Goal: Complete application form

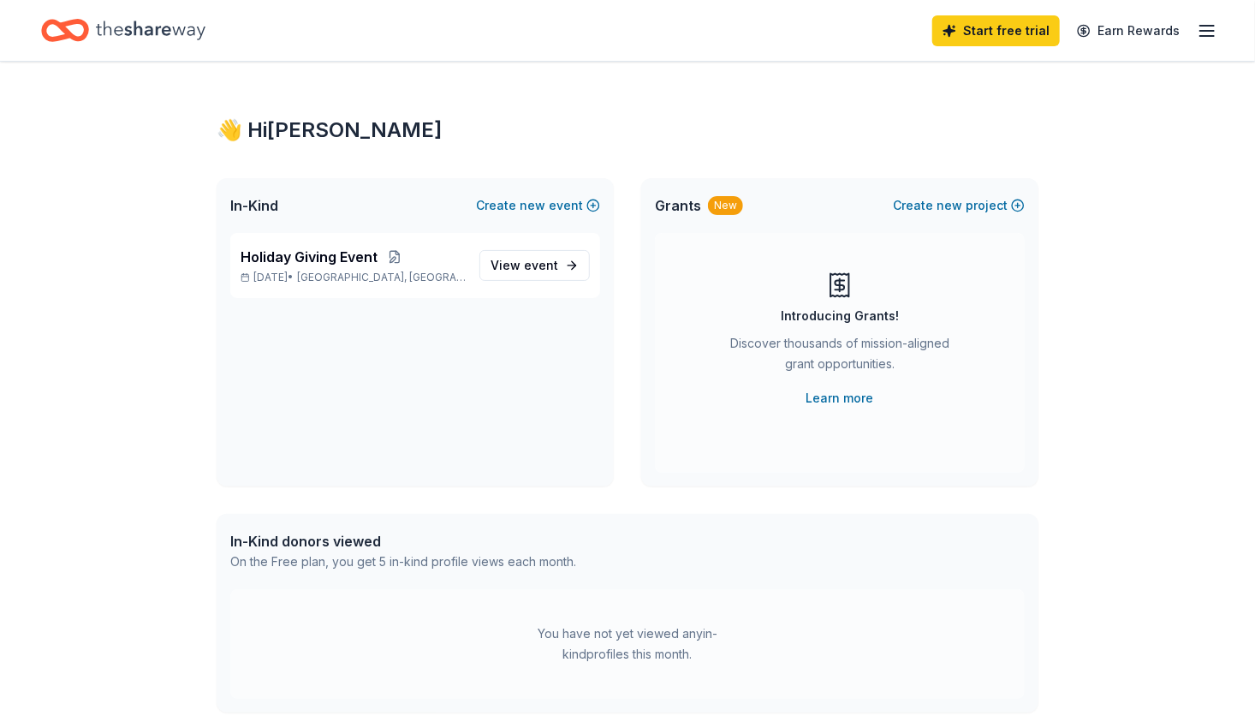
drag, startPoint x: 0, startPoint y: 0, endPoint x: 117, endPoint y: 577, distance: 588.8
click at [117, 577] on div "👋 Hi Olivia In-Kind Create new event Holiday Giving Event Nov 13, 2025 • Housto…" at bounding box center [627, 545] width 1255 height 966
click at [532, 261] on span "event" at bounding box center [541, 265] width 34 height 15
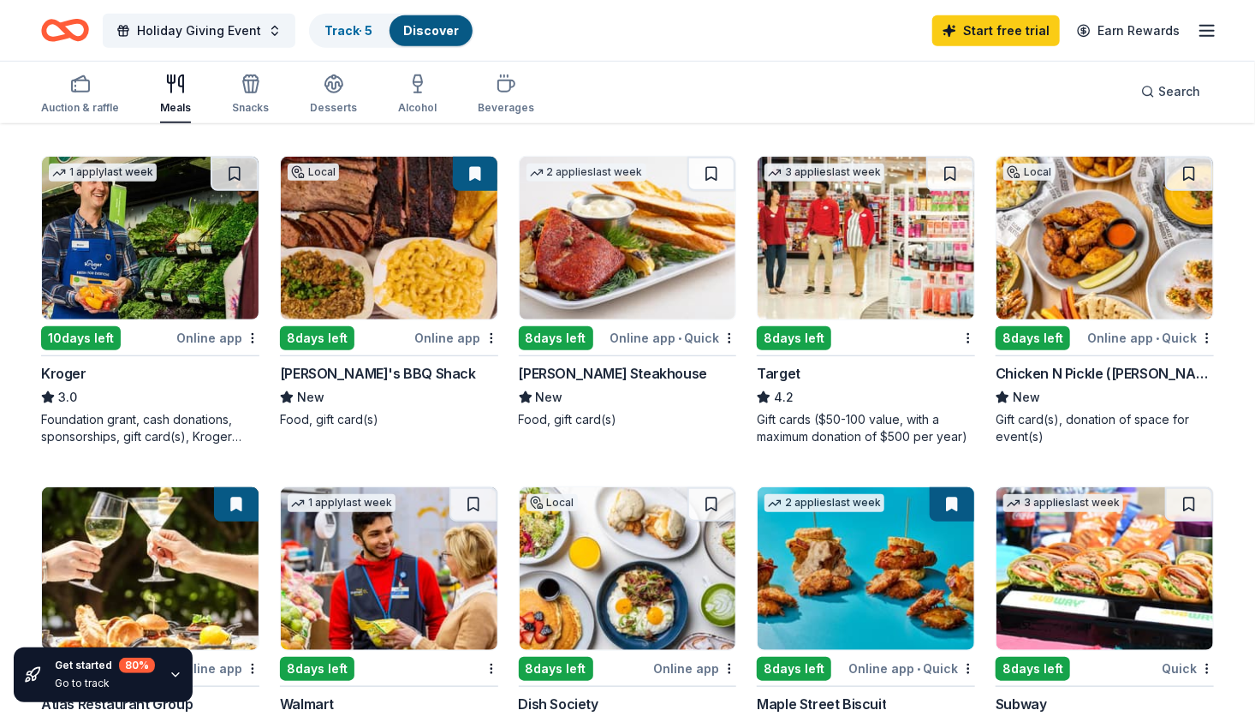
scroll to position [514, 0]
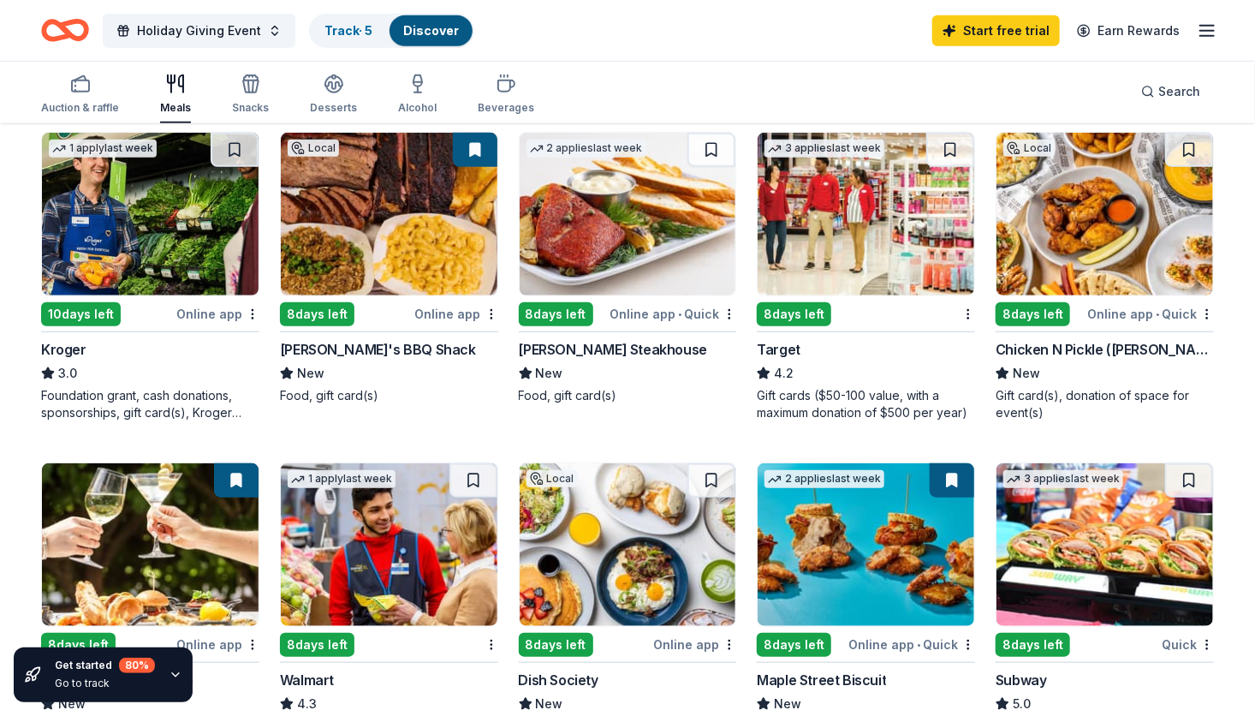
click at [792, 271] on img at bounding box center [866, 214] width 217 height 163
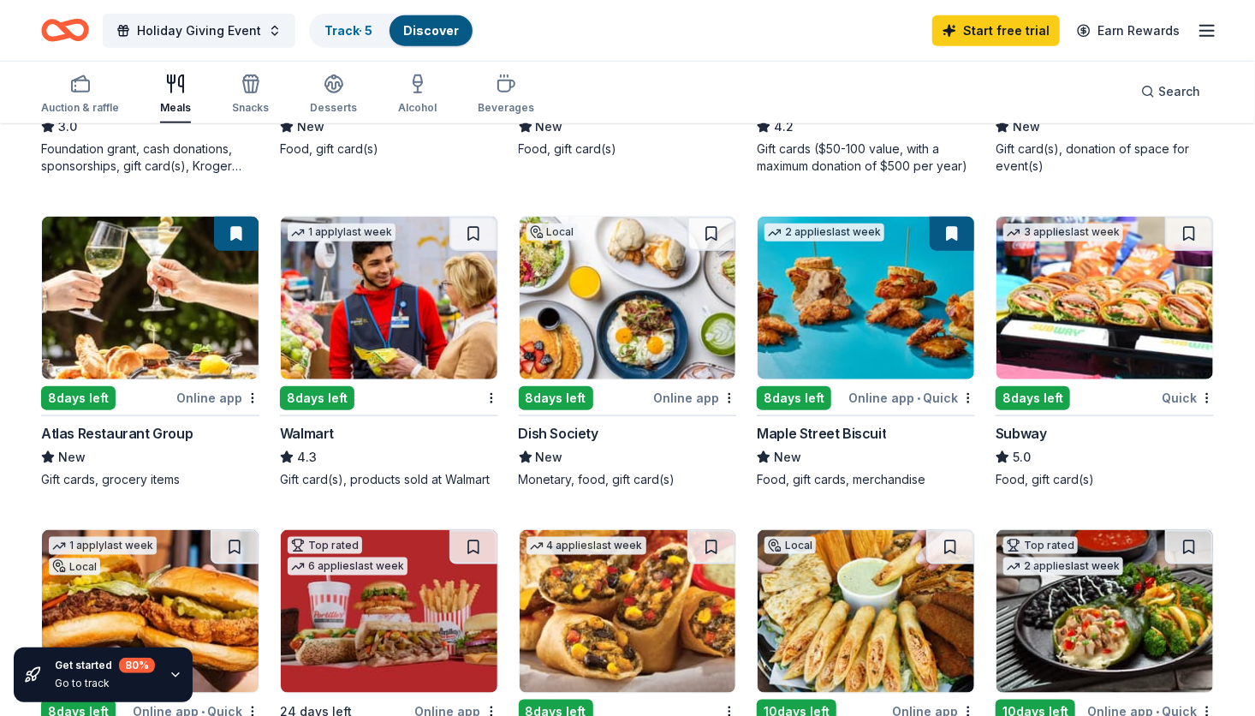
scroll to position [771, 0]
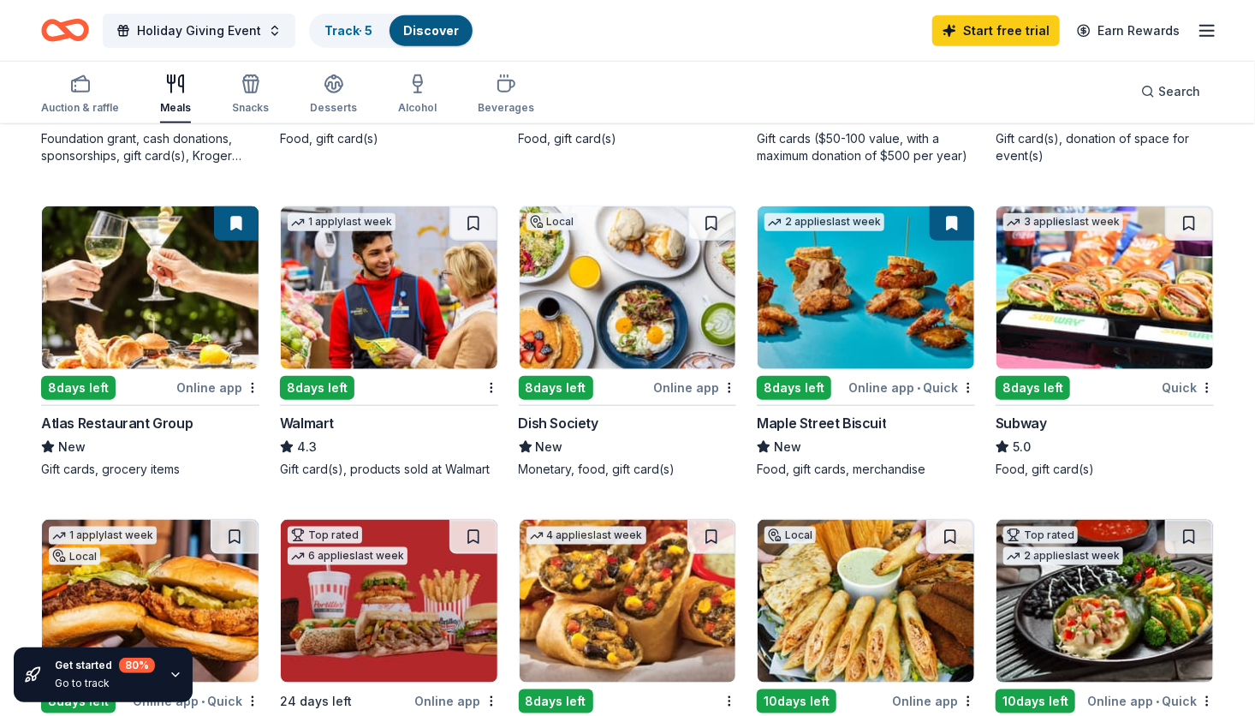
click at [577, 421] on div "Dish Society" at bounding box center [559, 423] width 80 height 21
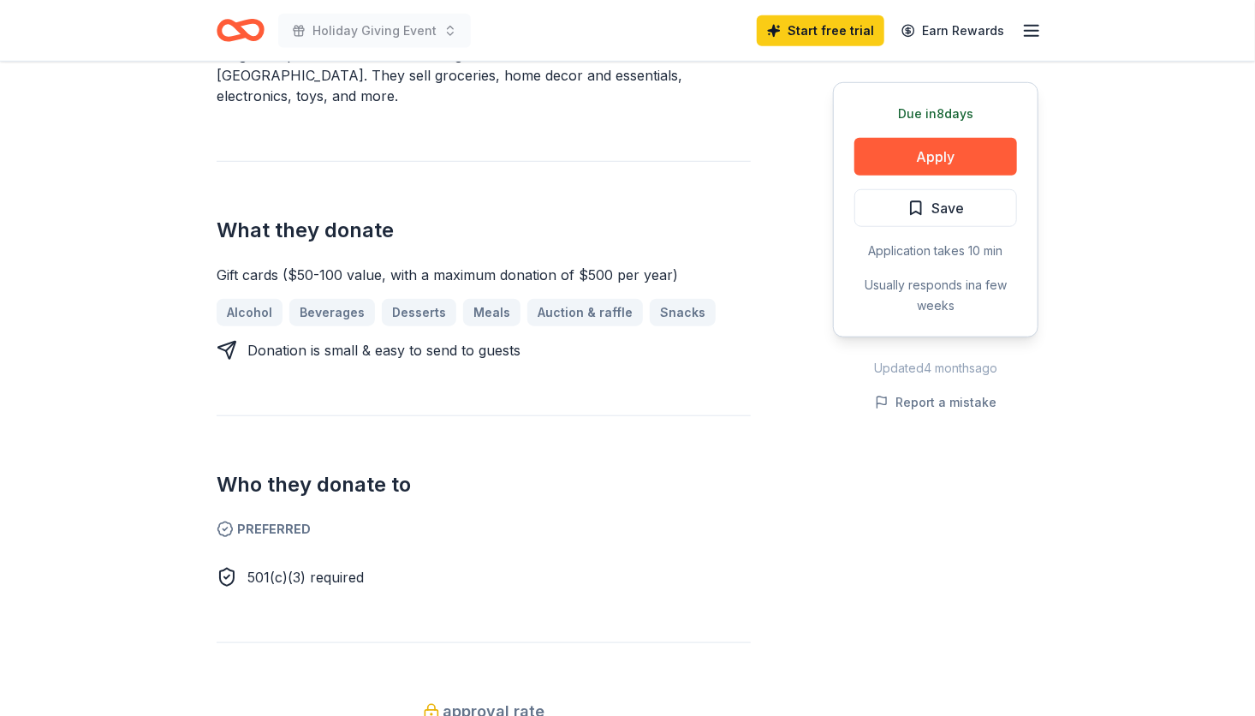
scroll to position [599, 0]
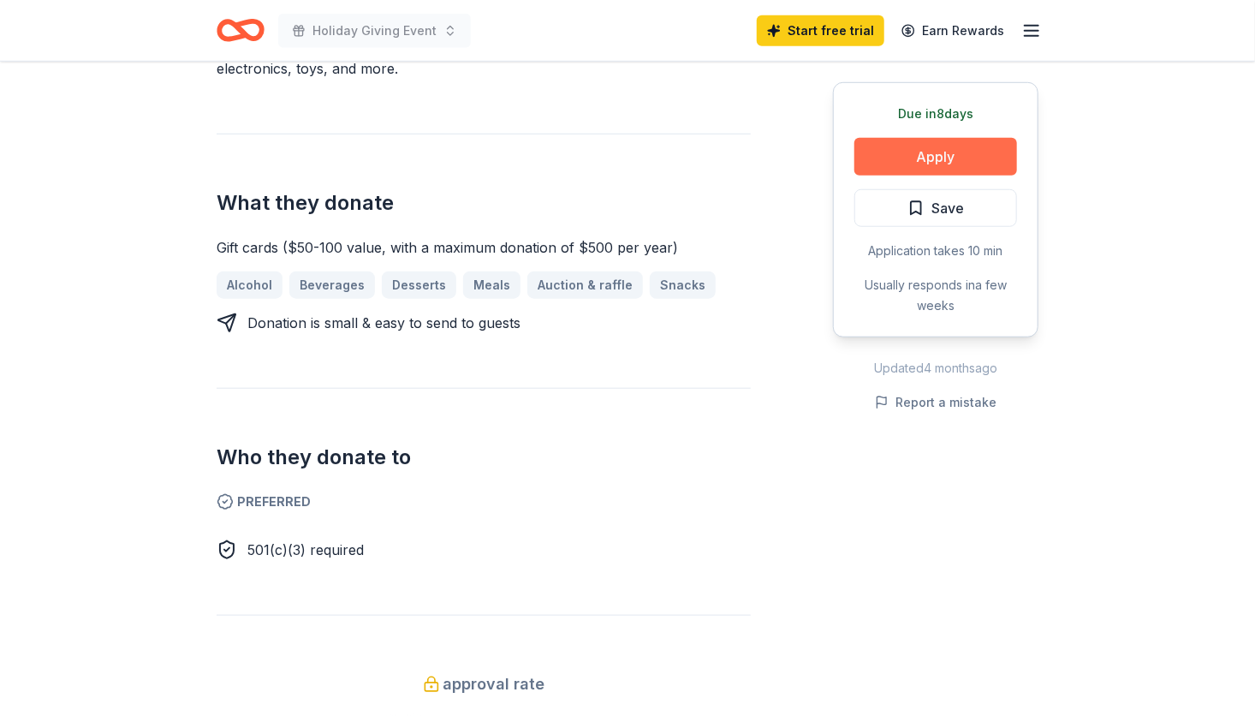
click at [902, 164] on button "Apply" at bounding box center [935, 157] width 163 height 38
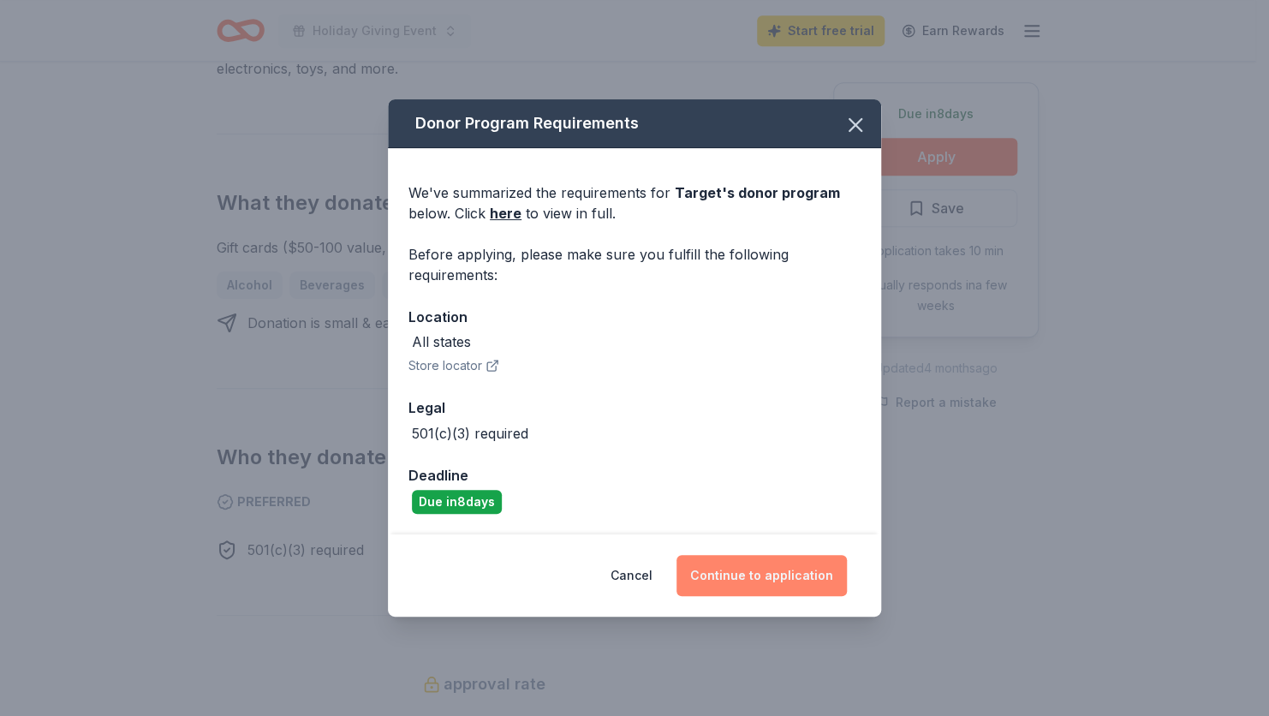
click at [773, 572] on button "Continue to application" at bounding box center [761, 575] width 170 height 41
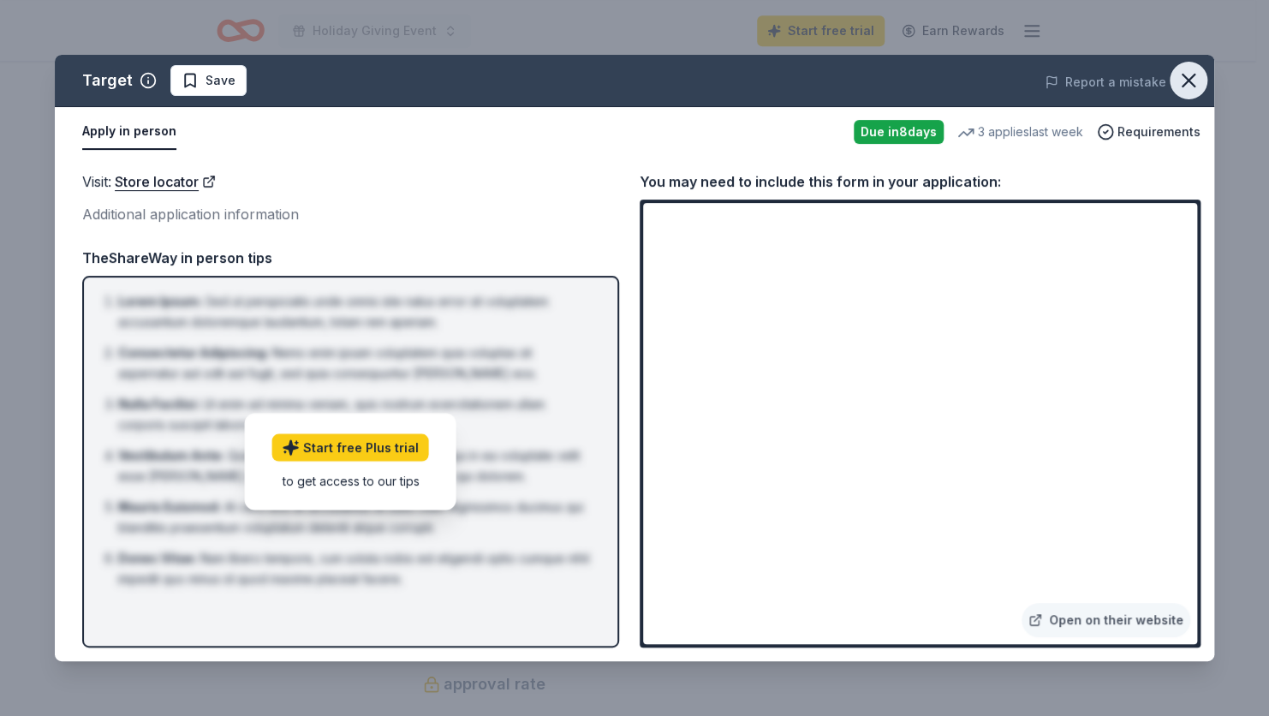
click at [1185, 73] on icon "button" at bounding box center [1188, 80] width 24 height 24
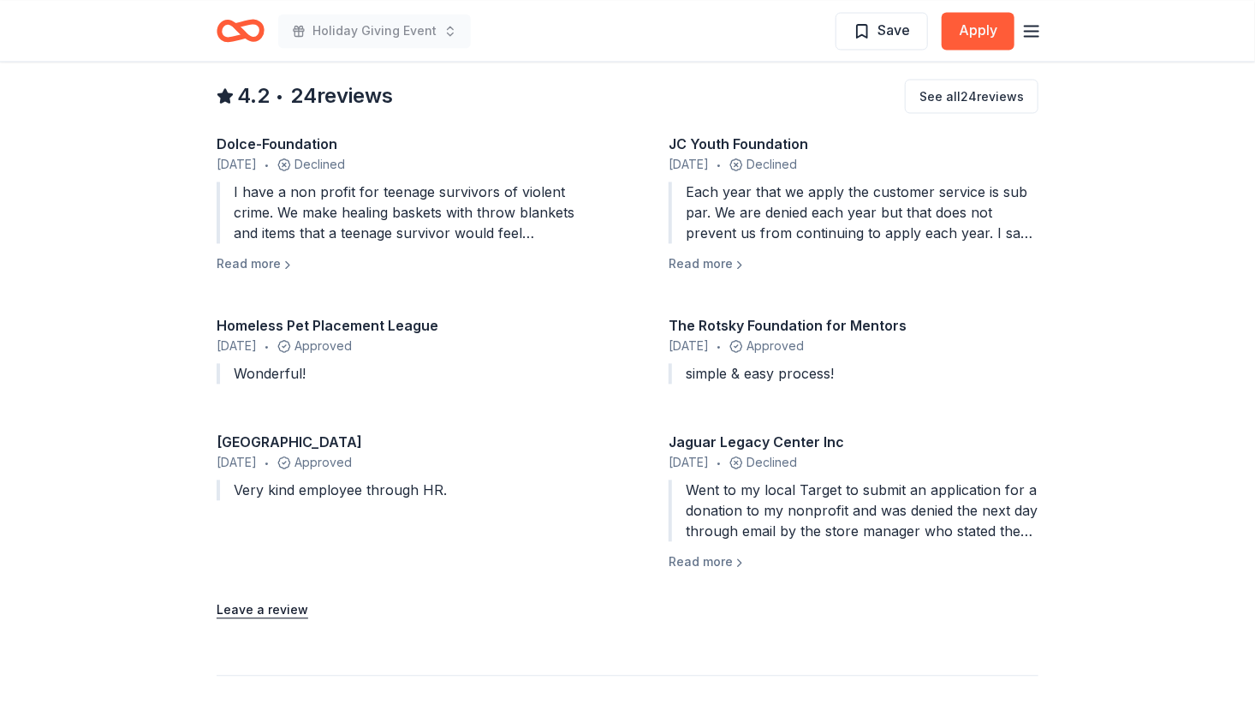
scroll to position [1352, 0]
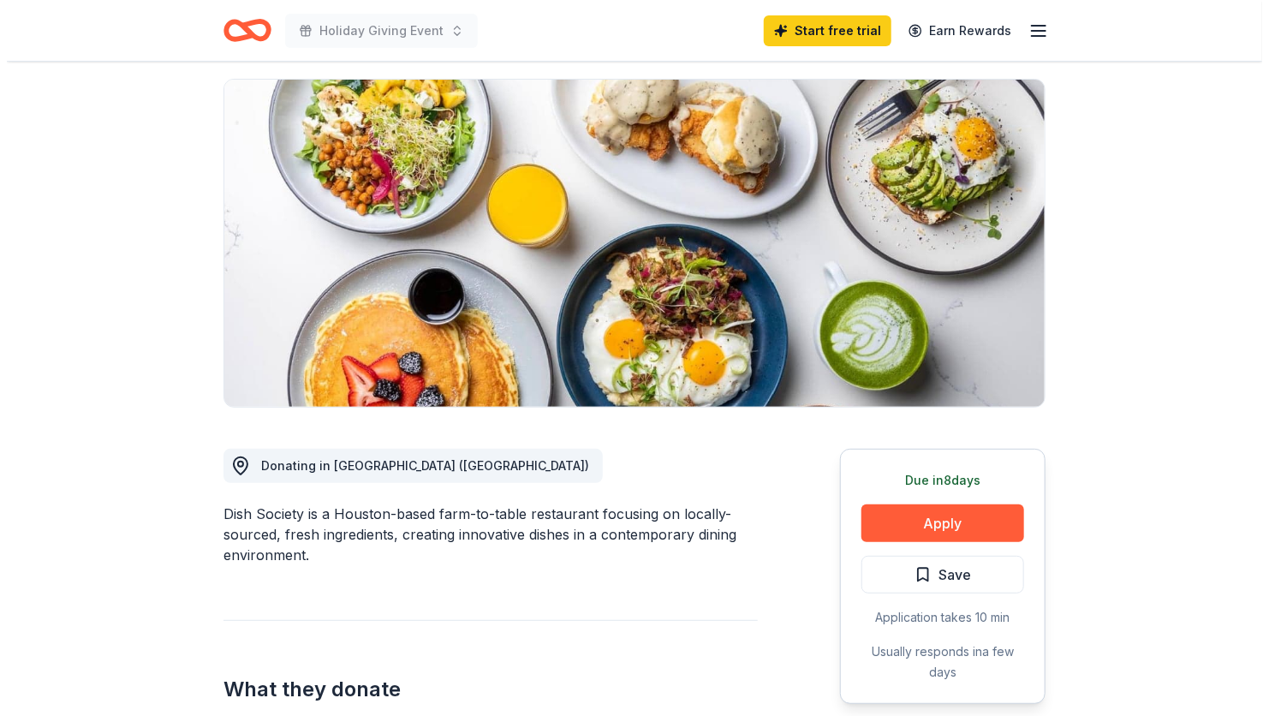
scroll to position [342, 0]
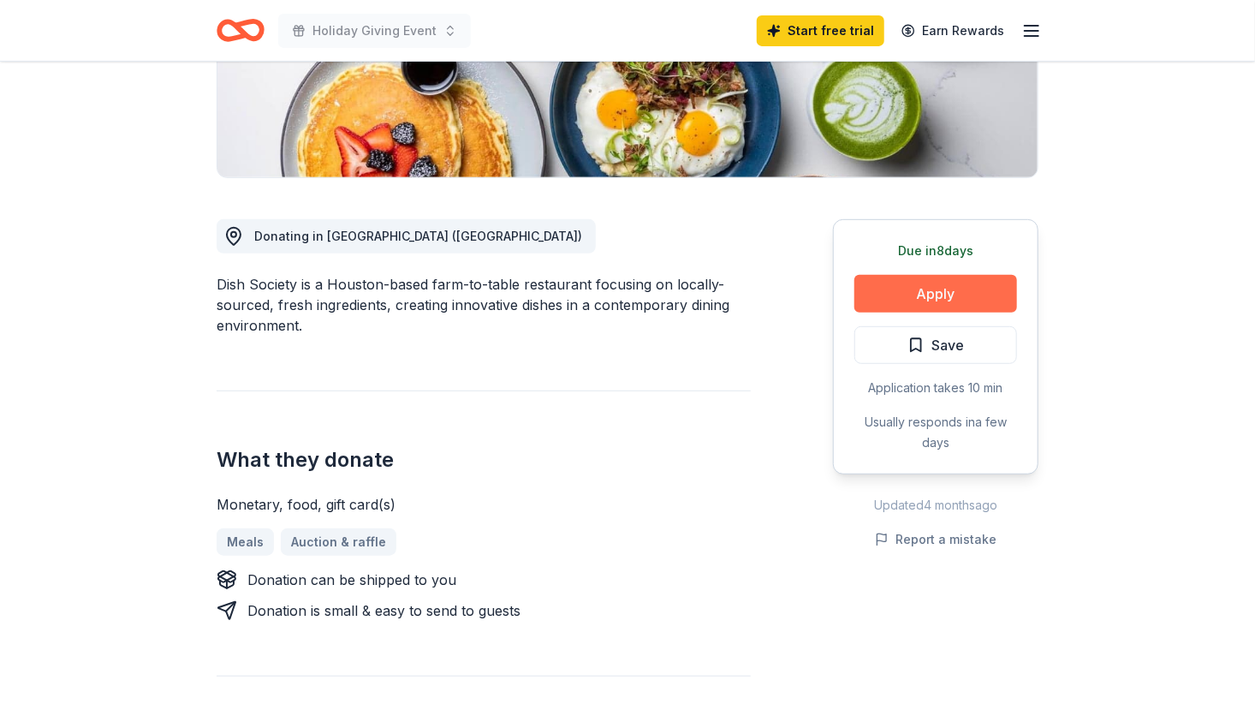
click at [934, 297] on button "Apply" at bounding box center [935, 294] width 163 height 38
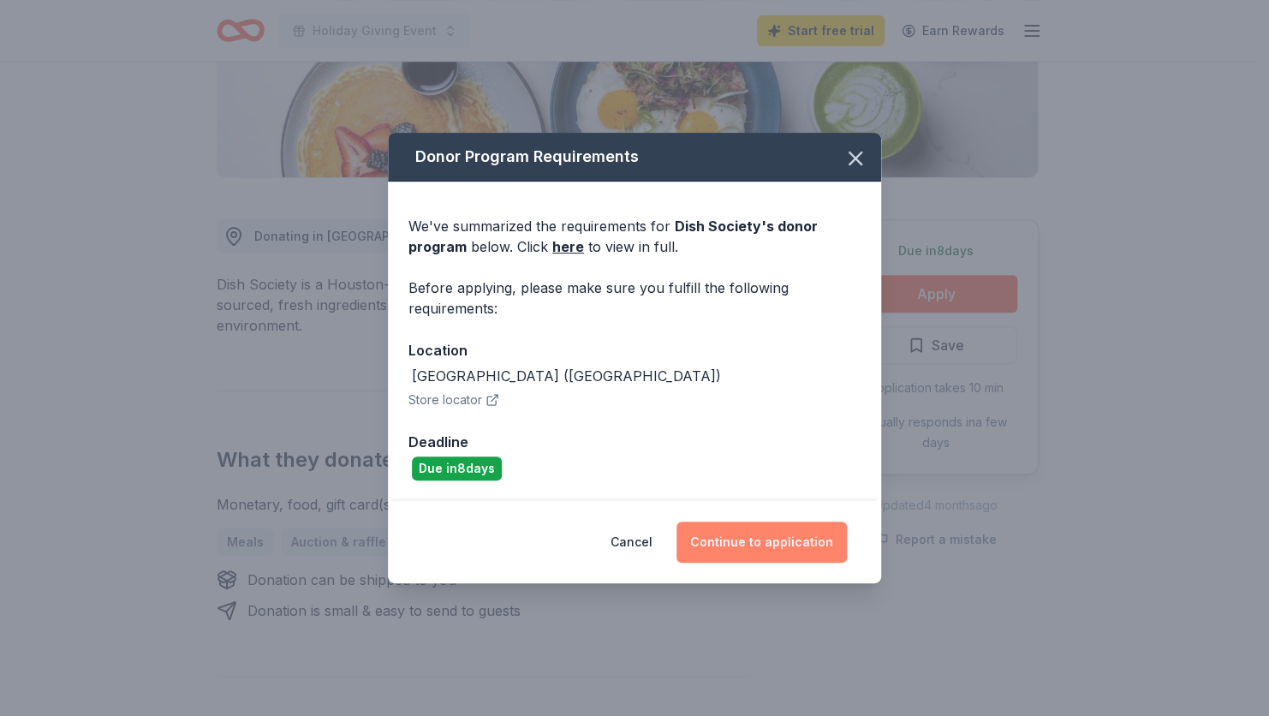
click at [724, 544] on button "Continue to application" at bounding box center [761, 541] width 170 height 41
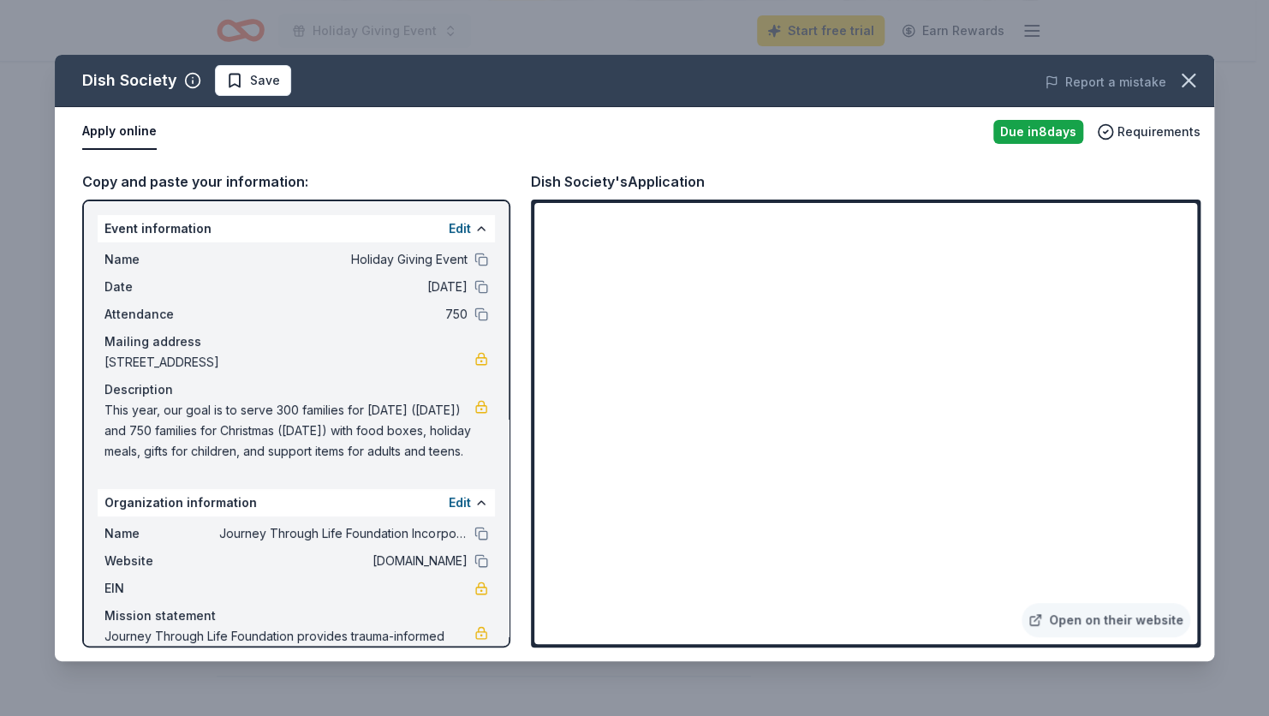
click at [108, 409] on span "This year, our goal is to serve 300 families for [DATE] ([DATE]) and 750 famili…" at bounding box center [289, 431] width 370 height 62
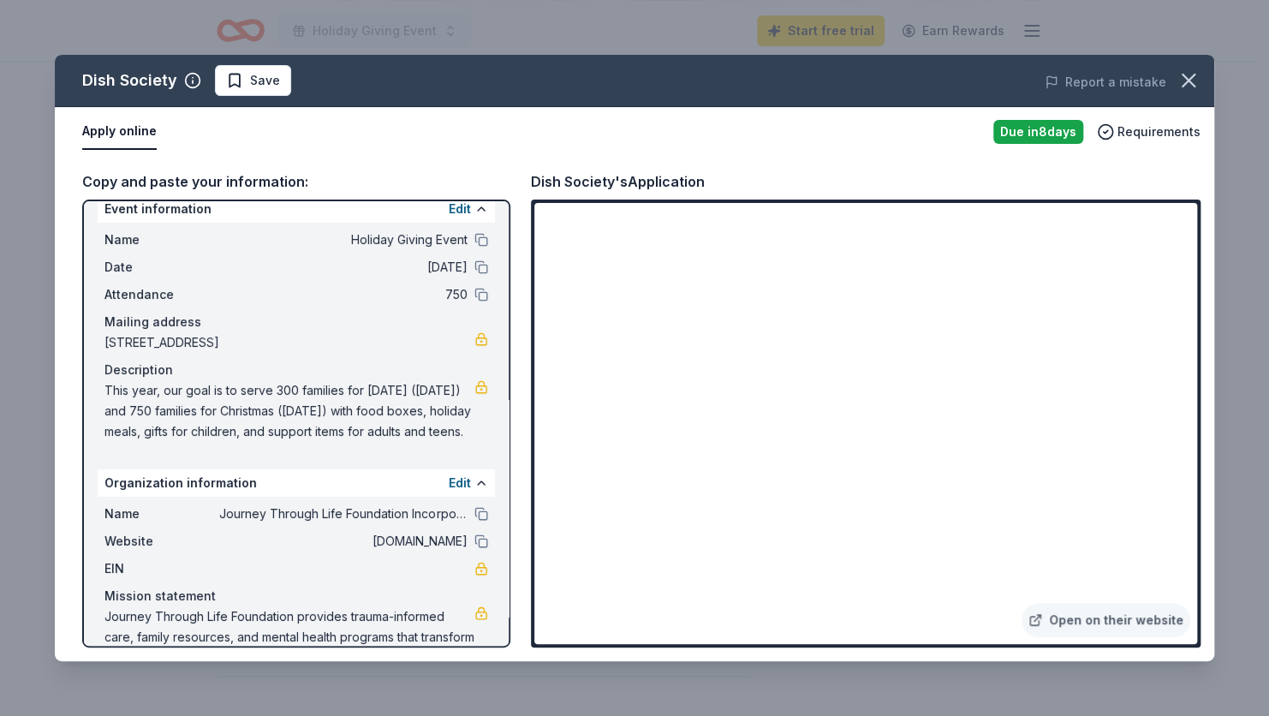
scroll to position [0, 0]
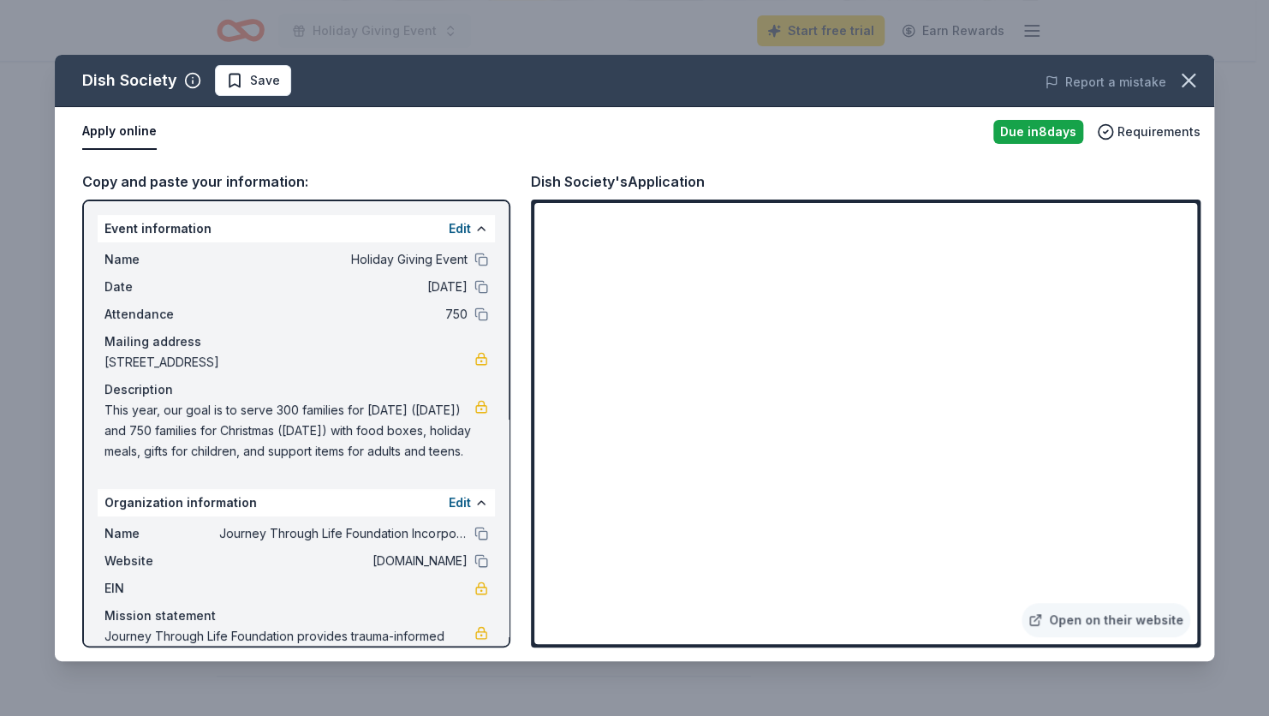
click at [112, 409] on span "This year, our goal is to serve 300 families for [DATE] ([DATE]) and 750 famili…" at bounding box center [289, 431] width 370 height 62
